Goal: Task Accomplishment & Management: Manage account settings

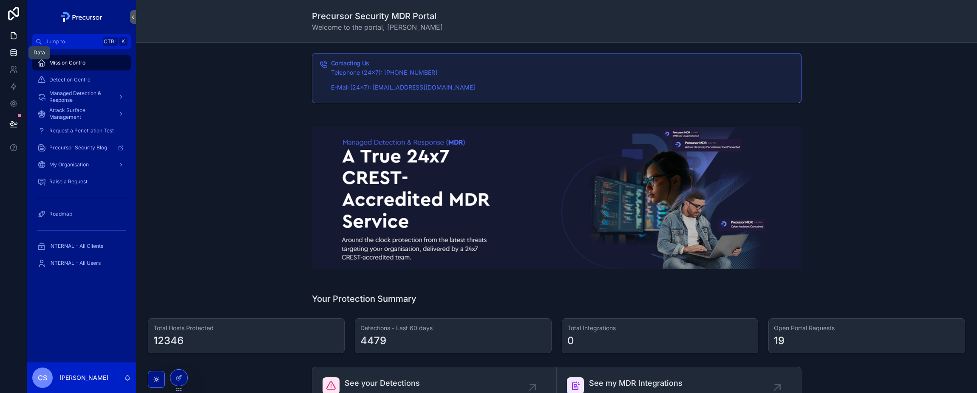
click at [17, 56] on icon at bounding box center [13, 52] width 8 height 8
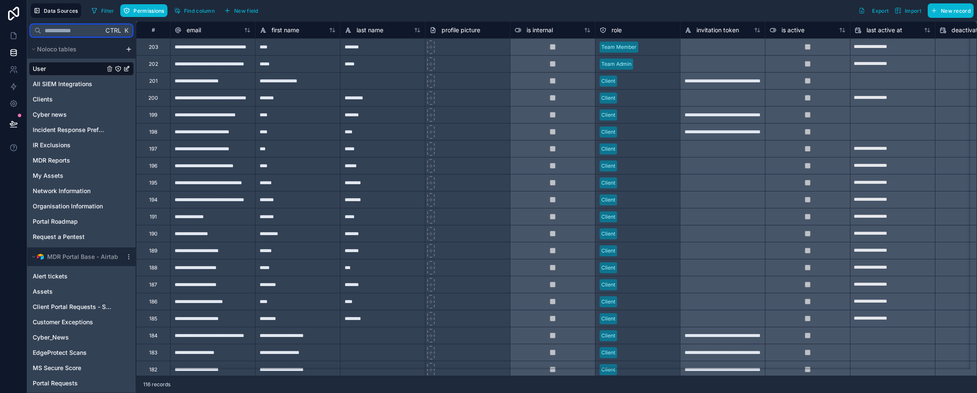
click at [76, 29] on input "text" at bounding box center [72, 30] width 62 height 15
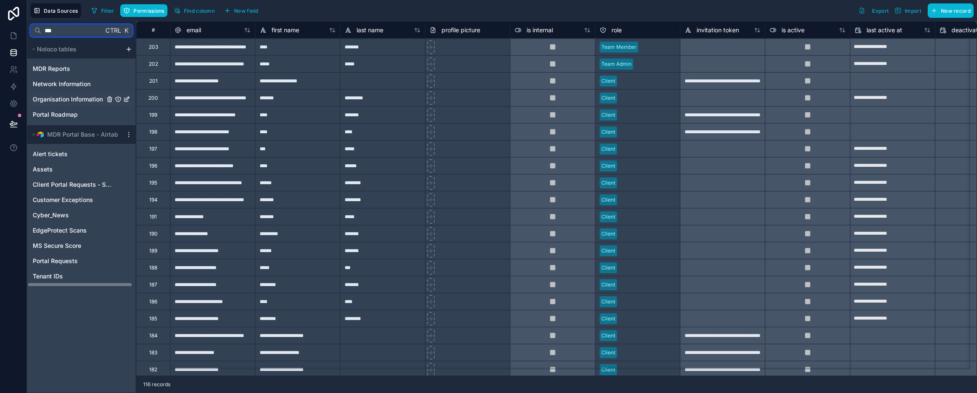
type input "***"
click at [65, 100] on span "Organisation Information" at bounding box center [68, 99] width 70 height 8
